Goal: Task Accomplishment & Management: Use online tool/utility

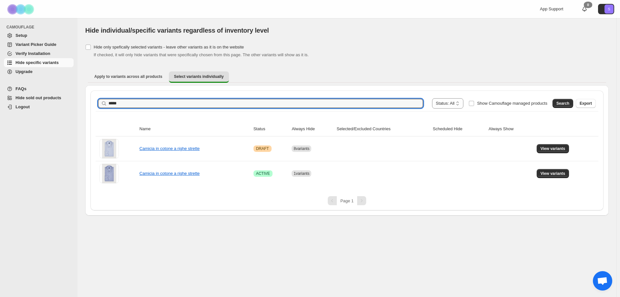
click at [151, 103] on input "*****" at bounding box center [265, 103] width 314 height 9
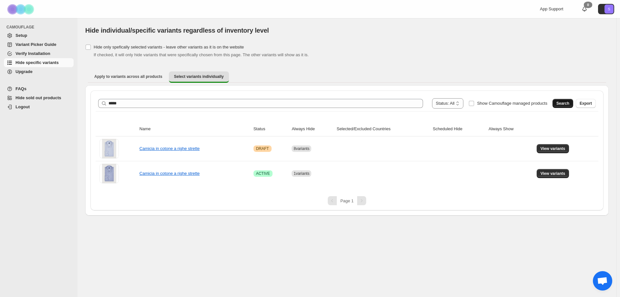
click at [566, 100] on button "Search" at bounding box center [562, 103] width 21 height 9
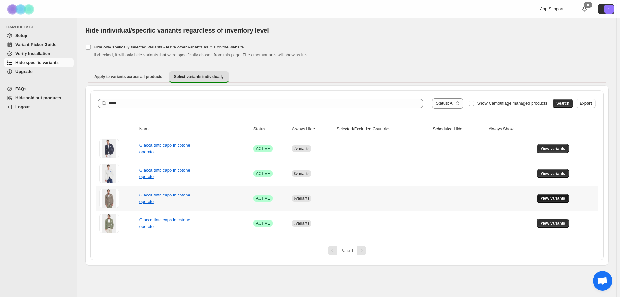
click at [544, 198] on span "View variants" at bounding box center [552, 198] width 25 height 5
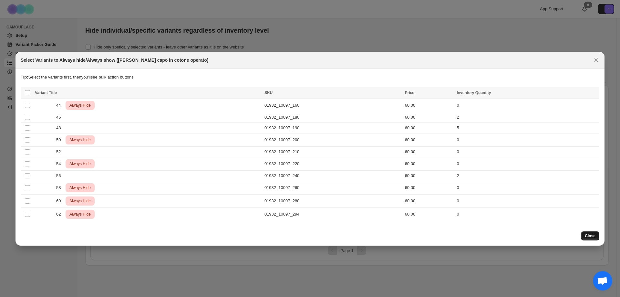
click at [594, 235] on span "Close" at bounding box center [589, 235] width 11 height 5
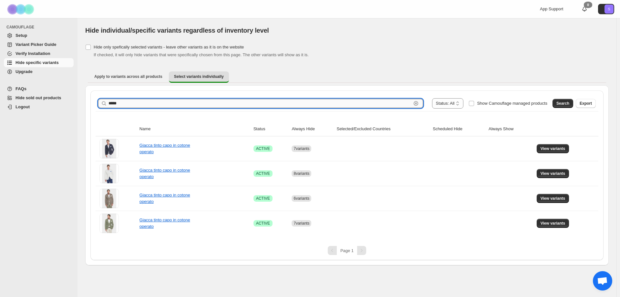
click at [138, 105] on input "*****" at bounding box center [259, 103] width 303 height 9
click at [557, 101] on button "Search" at bounding box center [562, 103] width 21 height 9
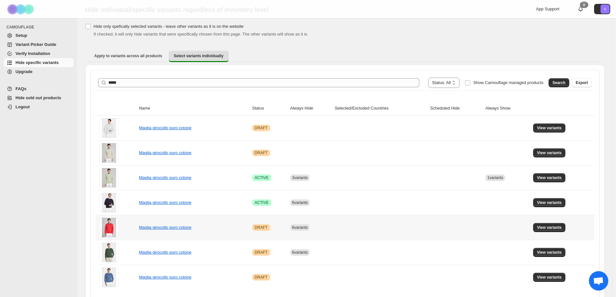
scroll to position [32, 0]
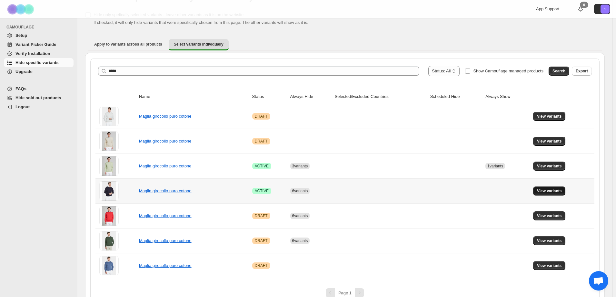
click at [546, 189] on span "View variants" at bounding box center [549, 190] width 25 height 5
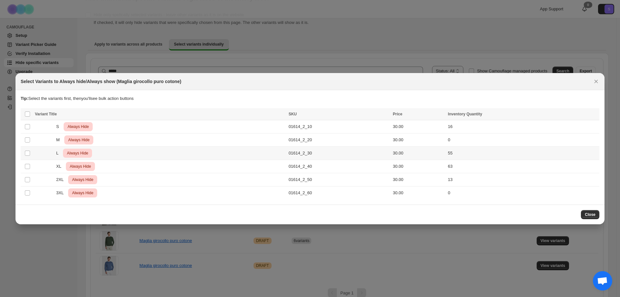
click at [79, 151] on span "Always Hide" at bounding box center [78, 153] width 24 height 8
click at [41, 167] on div "XL Critical Always Hide" at bounding box center [160, 166] width 250 height 9
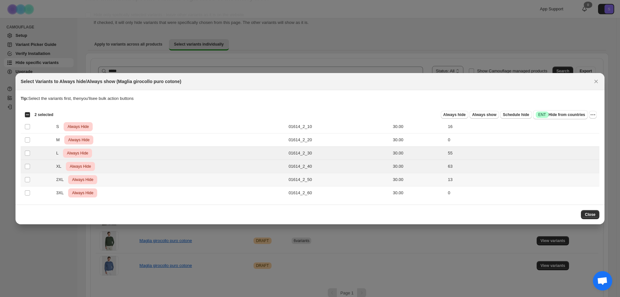
click at [55, 179] on div "2XL Critical Always Hide" at bounding box center [160, 179] width 250 height 9
click at [172, 126] on div "S Critical Always Hide" at bounding box center [160, 126] width 250 height 9
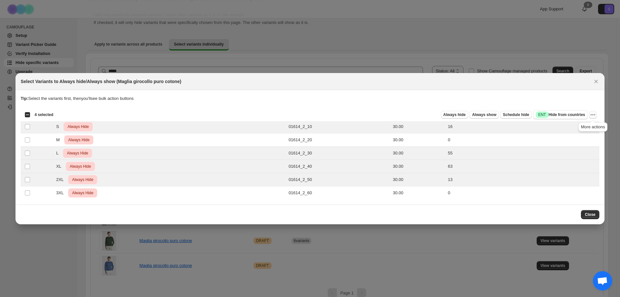
click at [594, 116] on icon "More actions" at bounding box center [592, 114] width 6 height 6
click at [577, 121] on div "Undo always hide Undo always show Undo scheduled hide Undo hide from countries" at bounding box center [569, 143] width 55 height 47
click at [578, 126] on span "Undo always hide" at bounding box center [569, 127] width 47 height 6
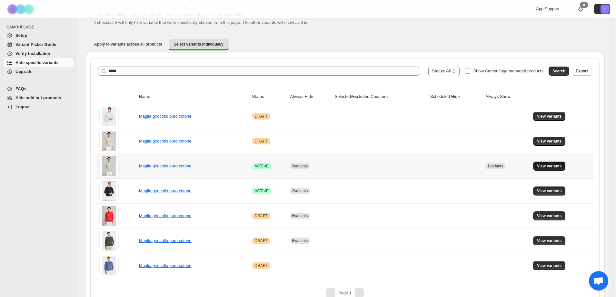
click at [551, 164] on span "View variants" at bounding box center [549, 165] width 25 height 5
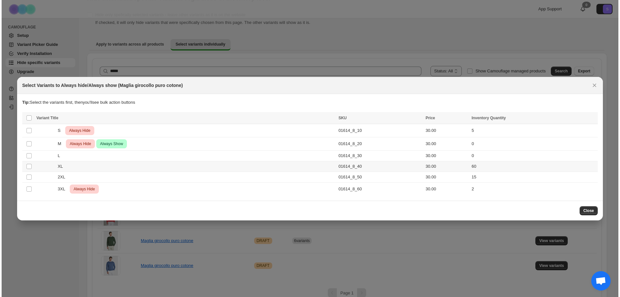
scroll to position [0, 0]
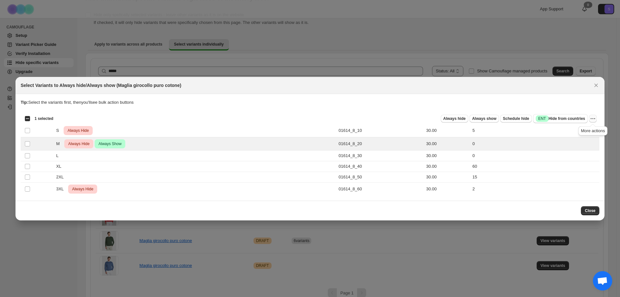
click at [593, 119] on icon "More actions" at bounding box center [592, 118] width 6 height 6
click at [570, 133] on span "Undo always hide" at bounding box center [562, 130] width 33 height 5
click at [592, 120] on icon "More actions" at bounding box center [592, 118] width 6 height 6
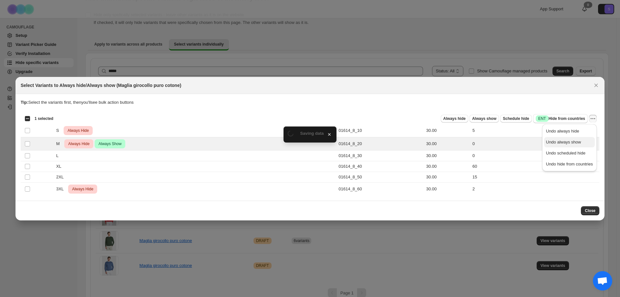
click at [589, 143] on span "Undo always show" at bounding box center [569, 142] width 47 height 6
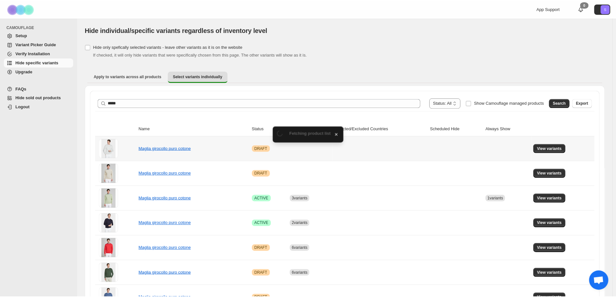
scroll to position [32, 0]
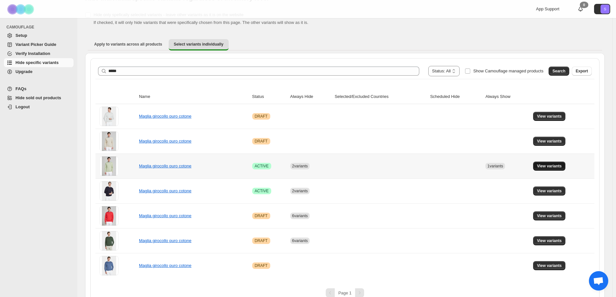
click at [556, 167] on span "View variants" at bounding box center [549, 165] width 25 height 5
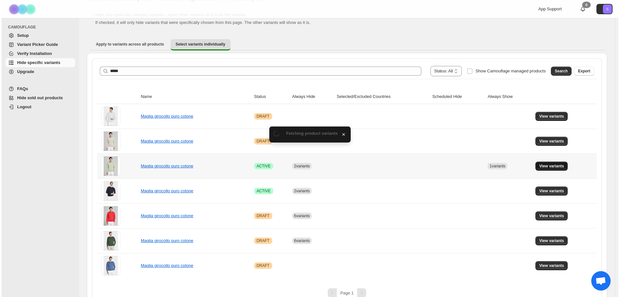
scroll to position [0, 0]
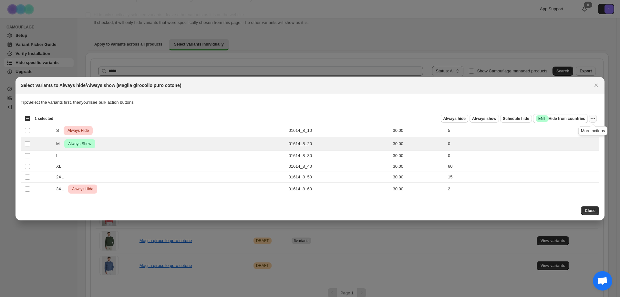
click at [594, 118] on icon "More actions" at bounding box center [592, 118] width 6 height 6
click at [585, 142] on span "Undo always show" at bounding box center [569, 142] width 47 height 6
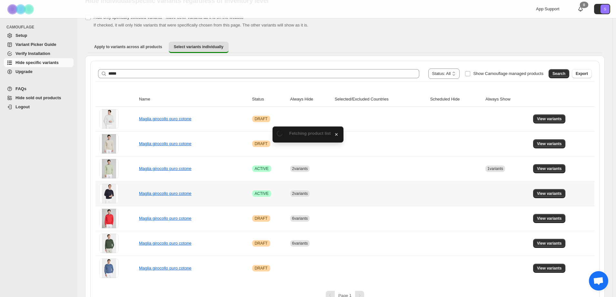
scroll to position [32, 0]
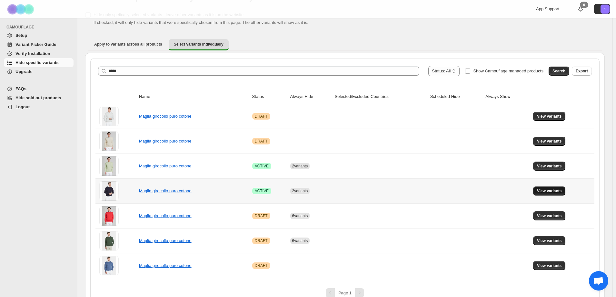
click at [563, 188] on button "View variants" at bounding box center [549, 190] width 33 height 9
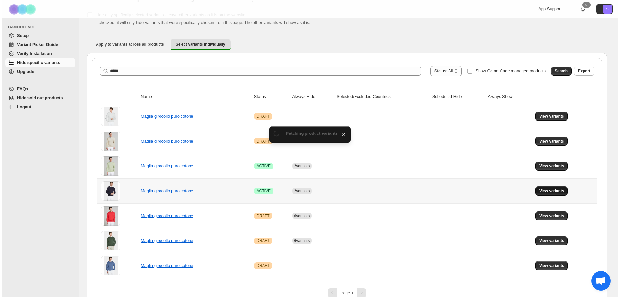
scroll to position [0, 0]
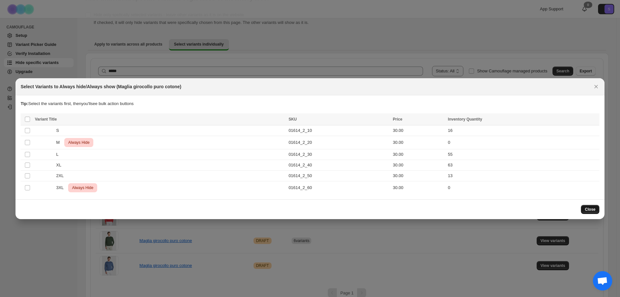
click at [587, 208] on span "Close" at bounding box center [589, 209] width 11 height 5
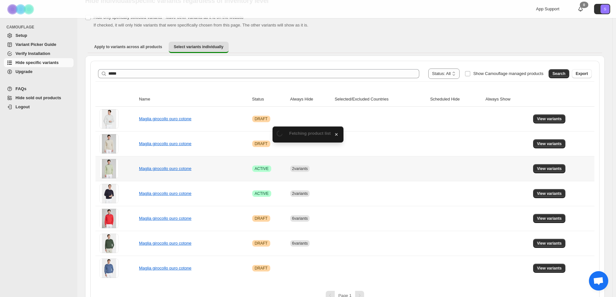
scroll to position [32, 0]
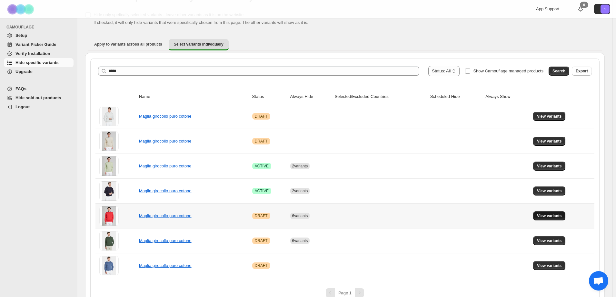
click at [561, 216] on span "View variants" at bounding box center [549, 215] width 25 height 5
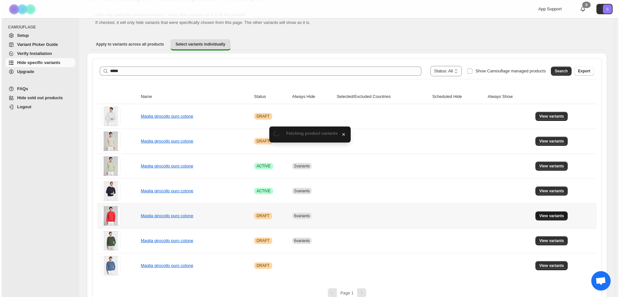
scroll to position [0, 0]
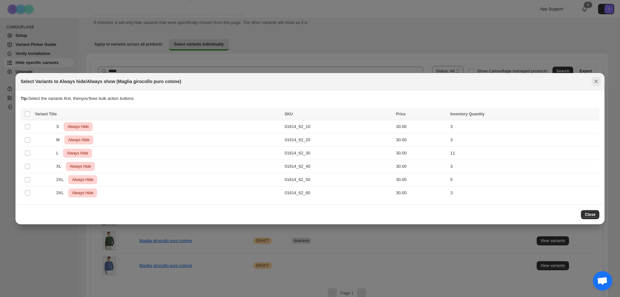
click at [593, 85] on button "Close" at bounding box center [595, 81] width 9 height 9
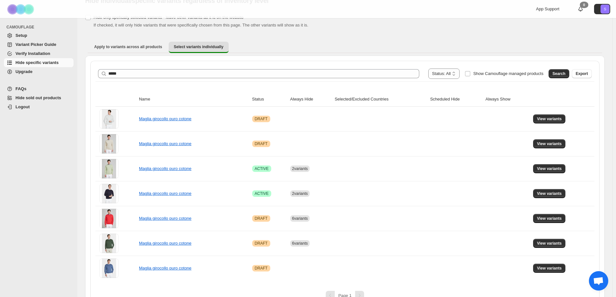
scroll to position [32, 0]
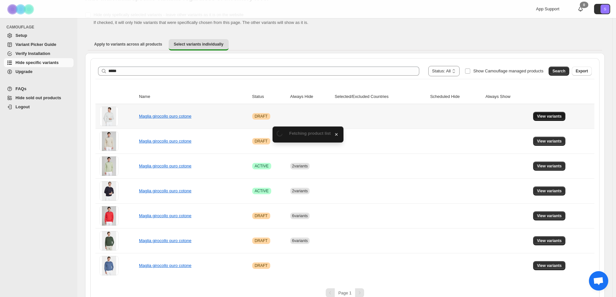
click at [558, 117] on span "View variants" at bounding box center [549, 116] width 25 height 5
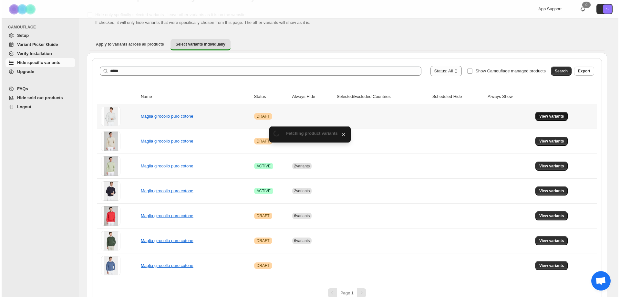
scroll to position [0, 0]
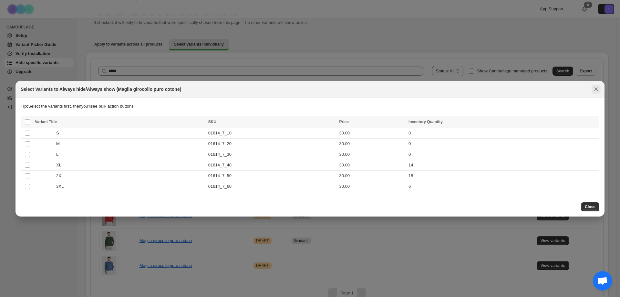
click at [592, 88] on button "Close" at bounding box center [595, 89] width 9 height 9
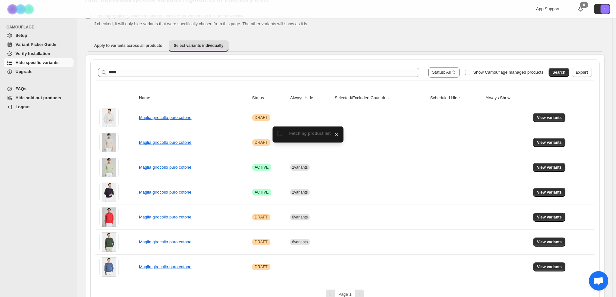
scroll to position [32, 0]
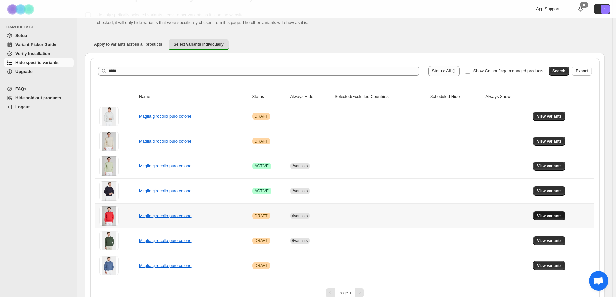
click at [548, 220] on button "View variants" at bounding box center [549, 215] width 33 height 9
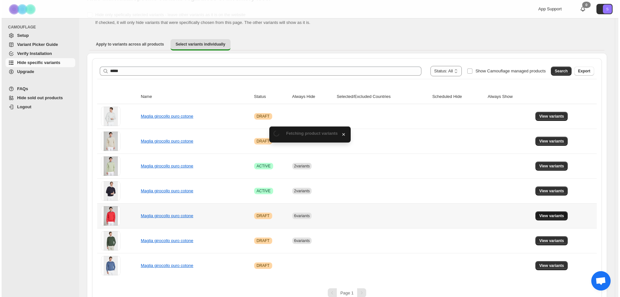
scroll to position [0, 0]
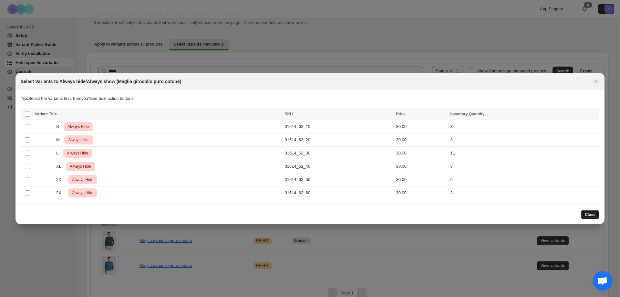
click at [589, 215] on span "Close" at bounding box center [589, 214] width 11 height 5
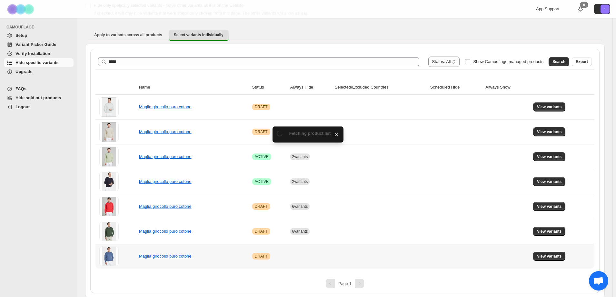
scroll to position [43, 0]
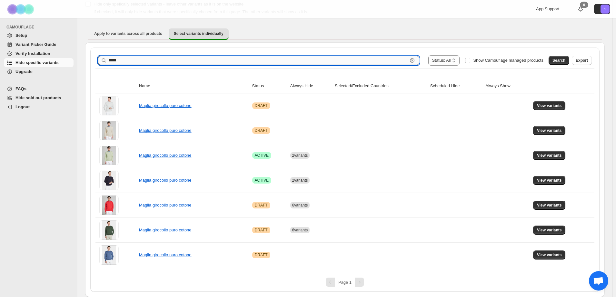
click at [134, 63] on input "*****" at bounding box center [257, 60] width 299 height 9
click at [558, 66] on div "**********" at bounding box center [345, 60] width 499 height 15
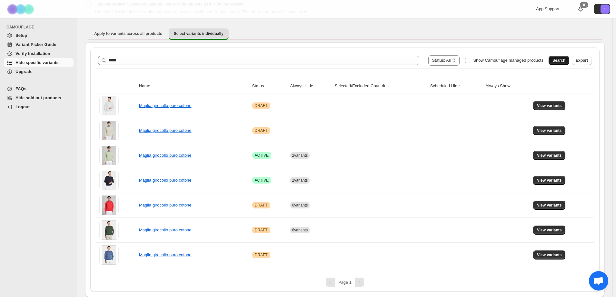
click at [565, 61] on span "Search" at bounding box center [559, 60] width 13 height 5
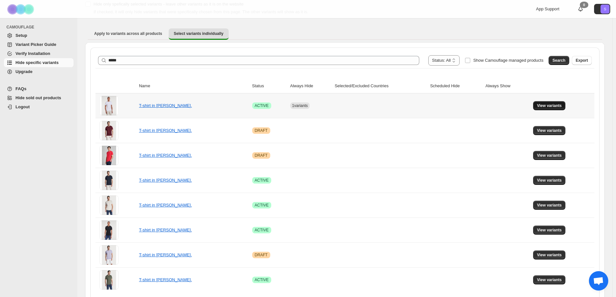
click at [545, 105] on span "View variants" at bounding box center [549, 105] width 25 height 5
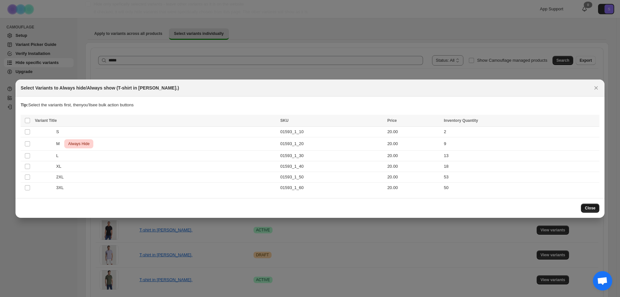
click at [591, 207] on span "Close" at bounding box center [589, 207] width 11 height 5
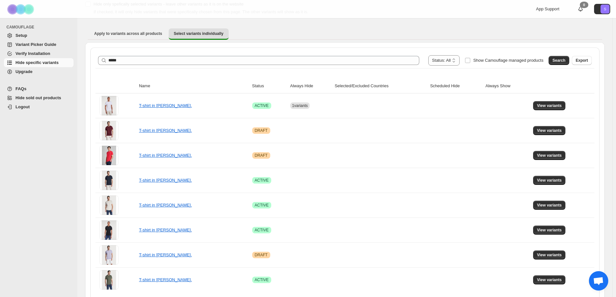
click at [206, 66] on div "**********" at bounding box center [345, 60] width 499 height 15
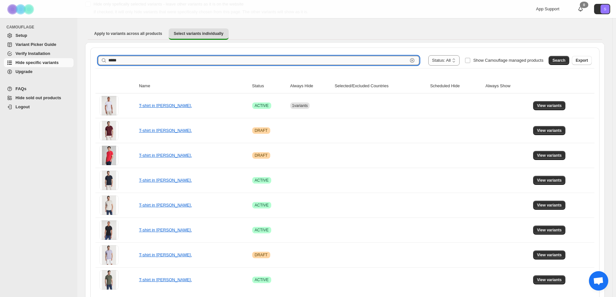
click at [204, 62] on input "*****" at bounding box center [257, 60] width 299 height 9
click at [556, 127] on button "View variants" at bounding box center [549, 130] width 33 height 9
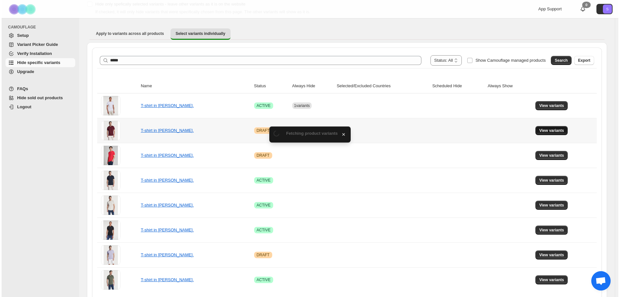
scroll to position [0, 0]
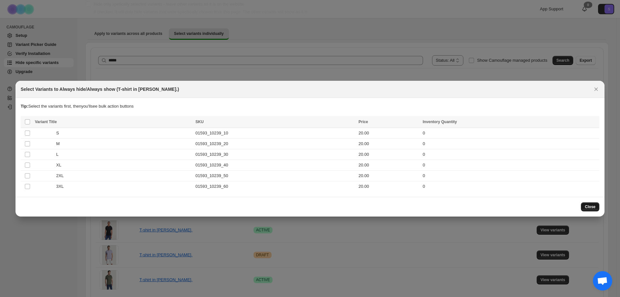
click at [588, 203] on button "Close" at bounding box center [590, 206] width 18 height 9
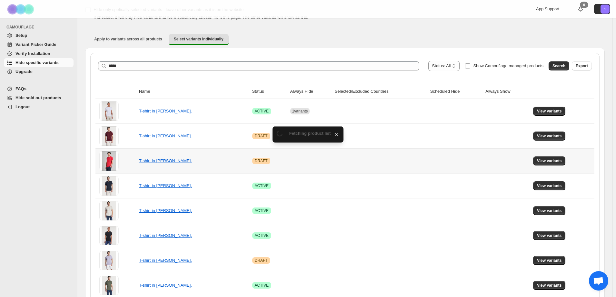
scroll to position [43, 0]
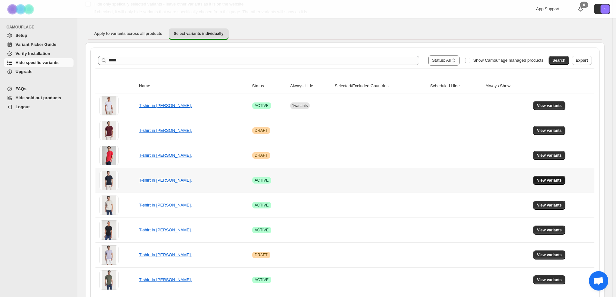
click at [546, 178] on span "View variants" at bounding box center [549, 179] width 25 height 5
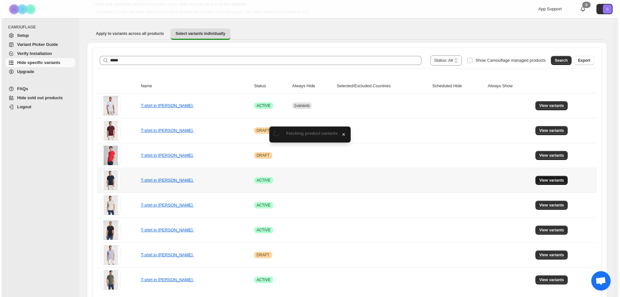
scroll to position [0, 0]
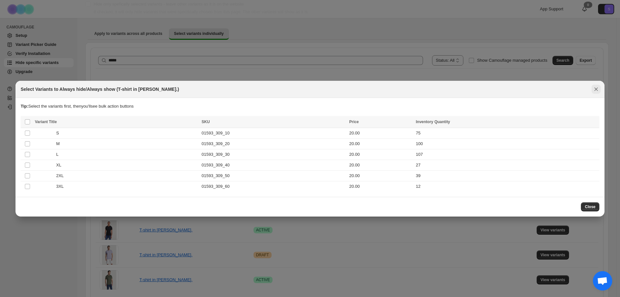
click at [597, 88] on icon "Close" at bounding box center [595, 89] width 6 height 6
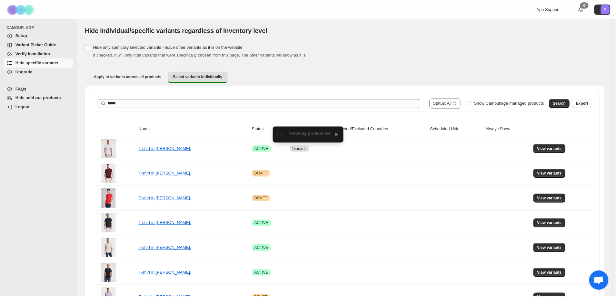
scroll to position [43, 0]
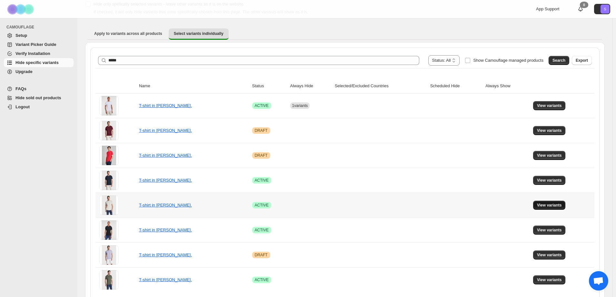
click at [542, 204] on span "View variants" at bounding box center [549, 204] width 25 height 5
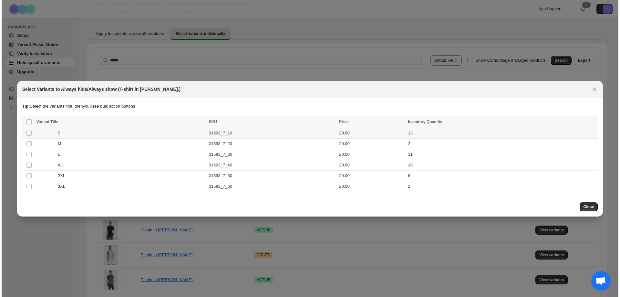
scroll to position [0, 0]
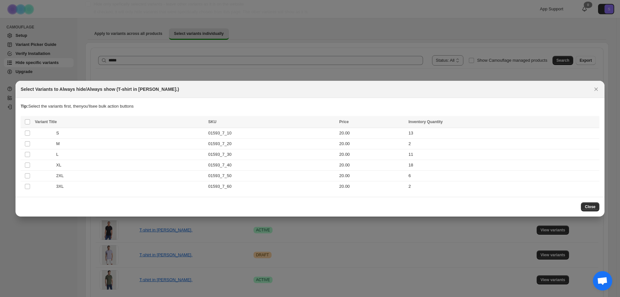
click at [601, 89] on div "Select Variants to Always hide/Always show (T-shirt in [PERSON_NAME].)" at bounding box center [309, 89] width 589 height 17
click at [598, 88] on icon "Close" at bounding box center [595, 89] width 6 height 6
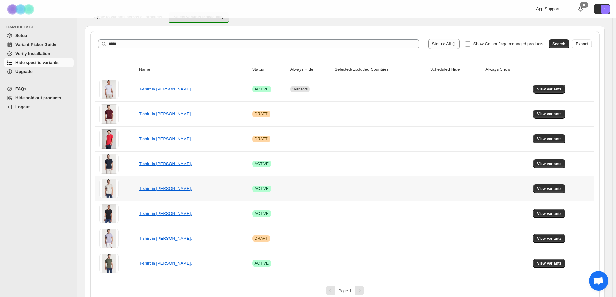
scroll to position [68, 0]
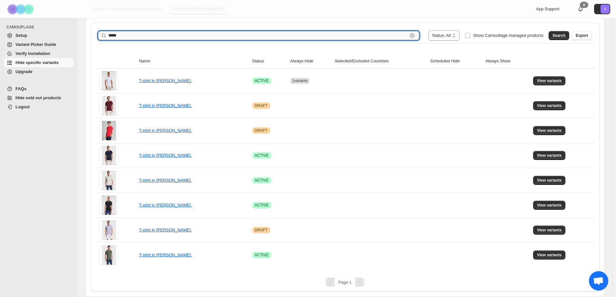
click at [131, 38] on input "*****" at bounding box center [257, 35] width 299 height 9
click at [558, 35] on button "Search" at bounding box center [559, 35] width 21 height 9
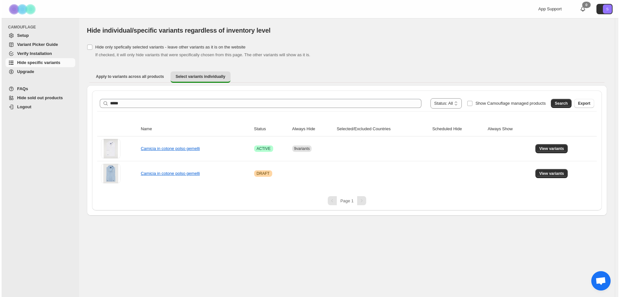
scroll to position [0, 0]
click at [548, 149] on span "View variants" at bounding box center [552, 148] width 25 height 5
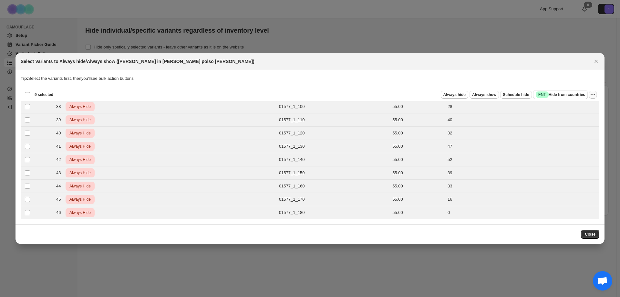
click at [590, 96] on icon "More actions" at bounding box center [592, 94] width 6 height 6
click at [579, 109] on span "Undo always hide" at bounding box center [569, 107] width 47 height 6
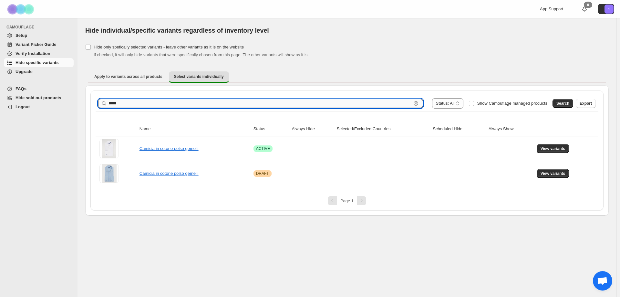
click at [157, 99] on input "*****" at bounding box center [259, 103] width 303 height 9
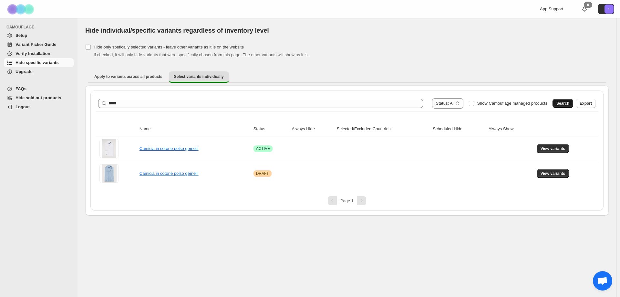
click at [567, 106] on button "Search" at bounding box center [562, 103] width 21 height 9
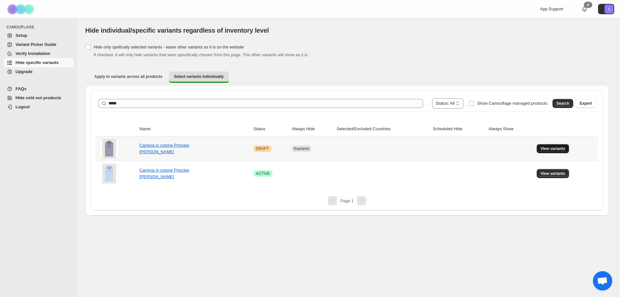
click at [549, 146] on button "View variants" at bounding box center [552, 148] width 33 height 9
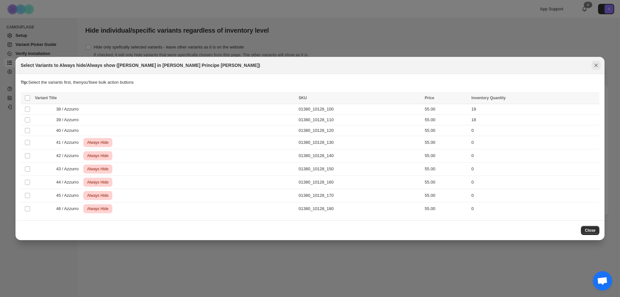
click at [593, 65] on icon "Close" at bounding box center [595, 65] width 6 height 6
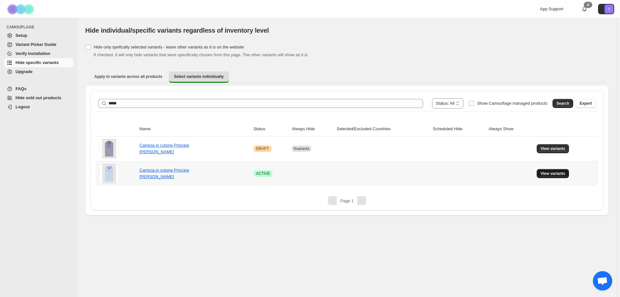
click at [550, 170] on button "View variants" at bounding box center [552, 173] width 33 height 9
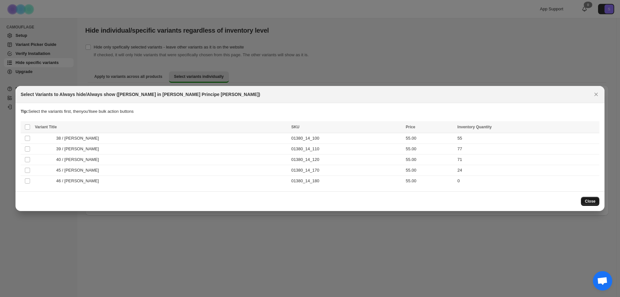
click at [588, 200] on span "Close" at bounding box center [589, 200] width 11 height 5
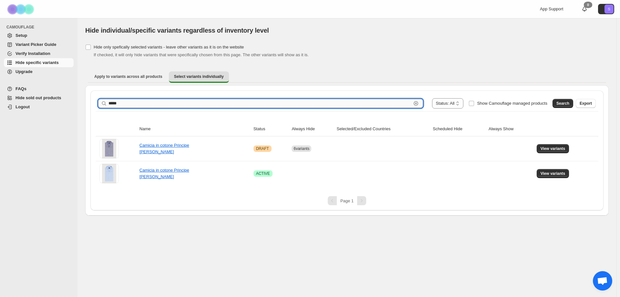
click at [138, 107] on input "*****" at bounding box center [259, 103] width 303 height 9
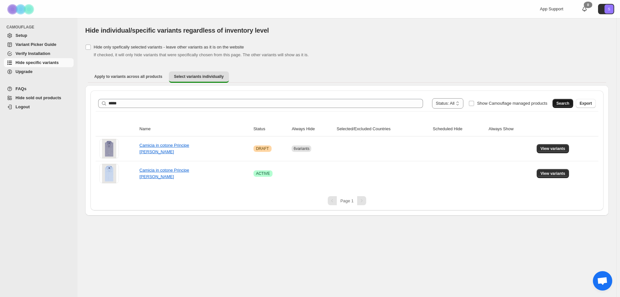
click at [563, 103] on span "Search" at bounding box center [562, 103] width 13 height 5
click at [175, 174] on link "Camicia collo francese in [GEOGRAPHIC_DATA]" at bounding box center [162, 172] width 47 height 11
click at [550, 175] on span "View variants" at bounding box center [552, 173] width 25 height 5
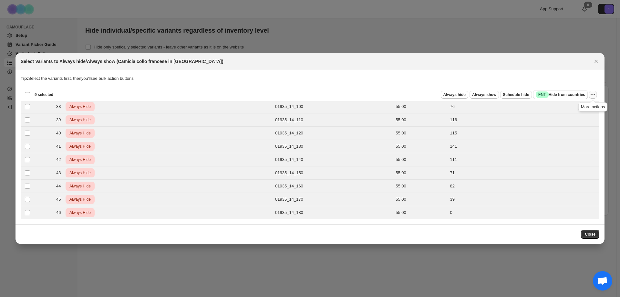
click at [590, 95] on icon "More actions" at bounding box center [592, 94] width 6 height 6
click at [574, 107] on span "Undo always hide" at bounding box center [562, 107] width 33 height 5
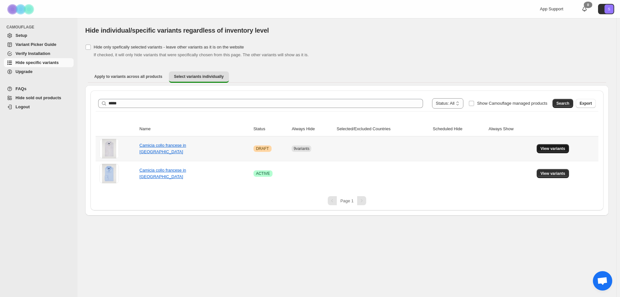
click at [552, 149] on span "View variants" at bounding box center [552, 148] width 25 height 5
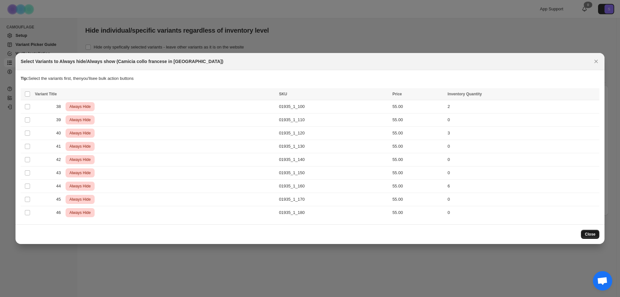
click at [591, 237] on button "Close" at bounding box center [590, 233] width 18 height 9
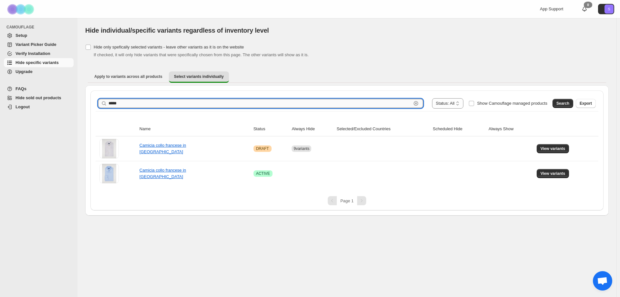
click at [146, 105] on input "*****" at bounding box center [259, 103] width 303 height 9
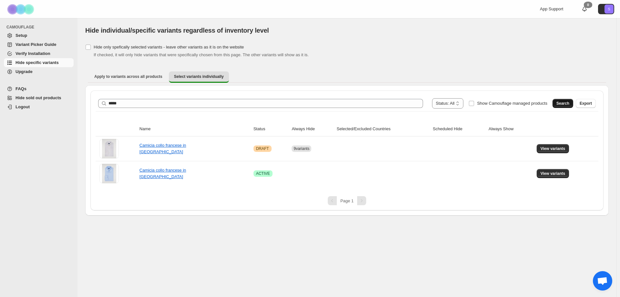
click at [570, 103] on button "Search" at bounding box center [562, 103] width 21 height 9
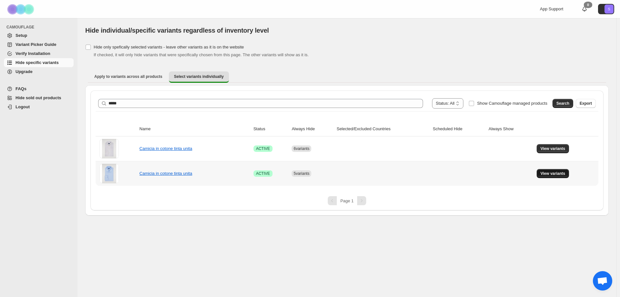
click at [548, 172] on span "View variants" at bounding box center [552, 173] width 25 height 5
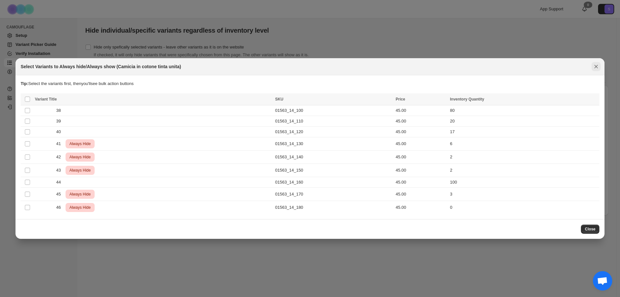
click at [592, 68] on icon "Close" at bounding box center [595, 66] width 6 height 6
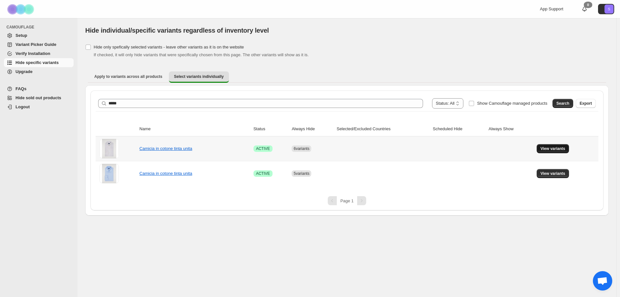
click at [545, 147] on span "View variants" at bounding box center [552, 148] width 25 height 5
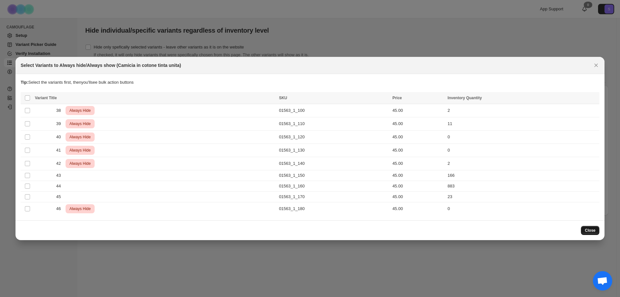
click at [594, 231] on span "Close" at bounding box center [589, 230] width 11 height 5
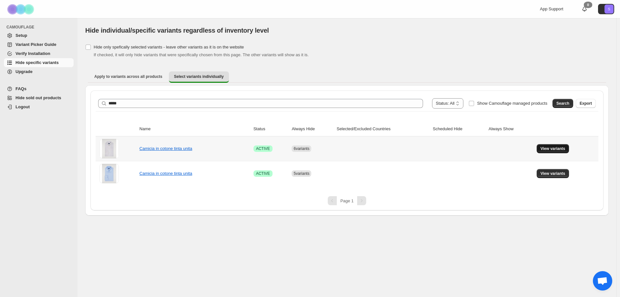
click at [548, 147] on span "View variants" at bounding box center [552, 148] width 25 height 5
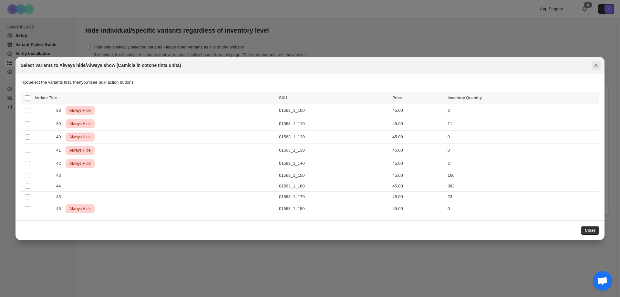
click at [595, 63] on icon "Close" at bounding box center [595, 65] width 6 height 6
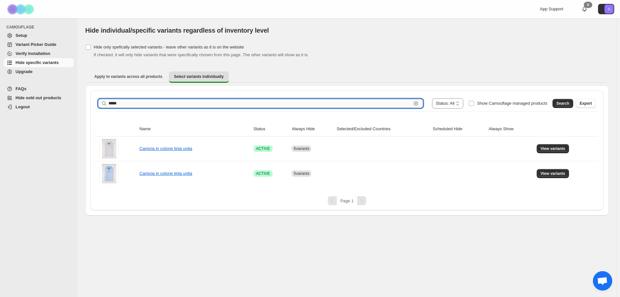
click at [139, 104] on input "*****" at bounding box center [259, 103] width 303 height 9
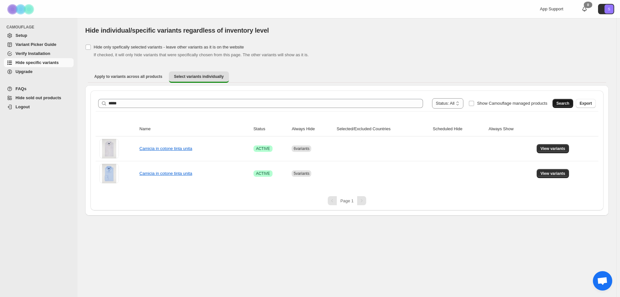
click at [562, 103] on span "Search" at bounding box center [562, 103] width 13 height 5
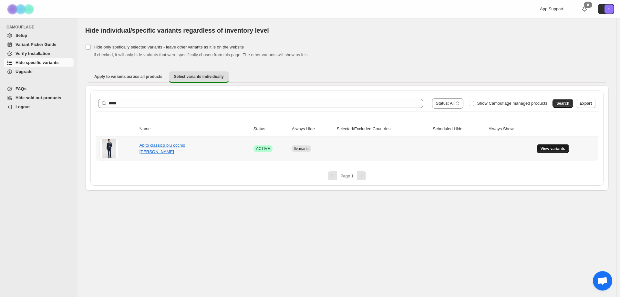
click at [538, 150] on button "View variants" at bounding box center [552, 148] width 33 height 9
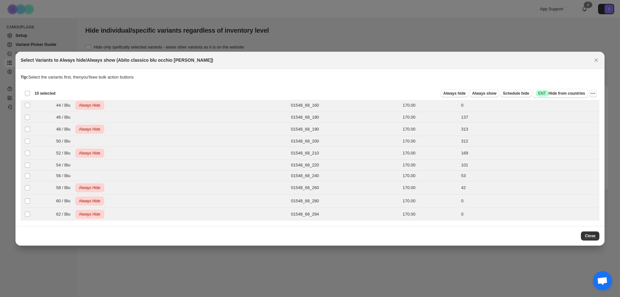
click at [590, 92] on icon "More actions" at bounding box center [592, 93] width 6 height 6
click at [577, 106] on span "Undo always hide" at bounding box center [562, 105] width 33 height 5
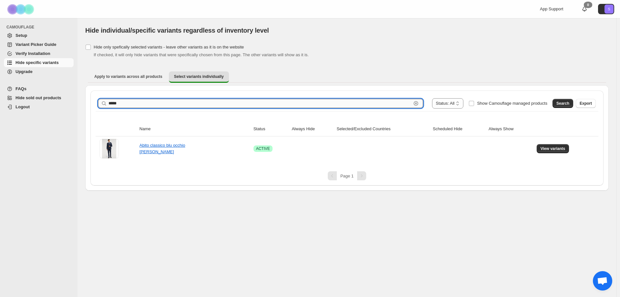
click at [133, 100] on input "*****" at bounding box center [259, 103] width 303 height 9
type input "*****"
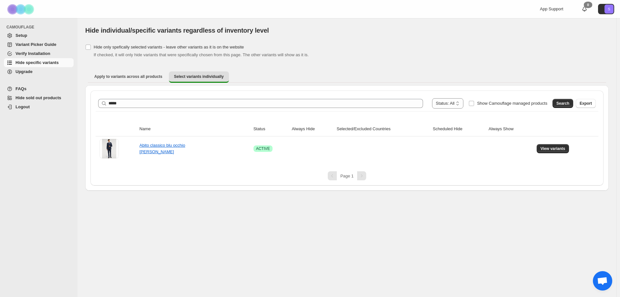
click at [565, 97] on div "Search Export" at bounding box center [573, 102] width 46 height 13
click at [568, 104] on span "Search" at bounding box center [562, 103] width 13 height 5
click at [552, 148] on span "View variants" at bounding box center [552, 148] width 25 height 5
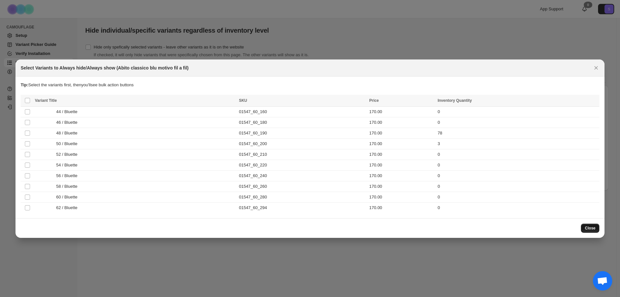
click at [594, 230] on button "Close" at bounding box center [590, 227] width 18 height 9
